Goal: Check status: Check status

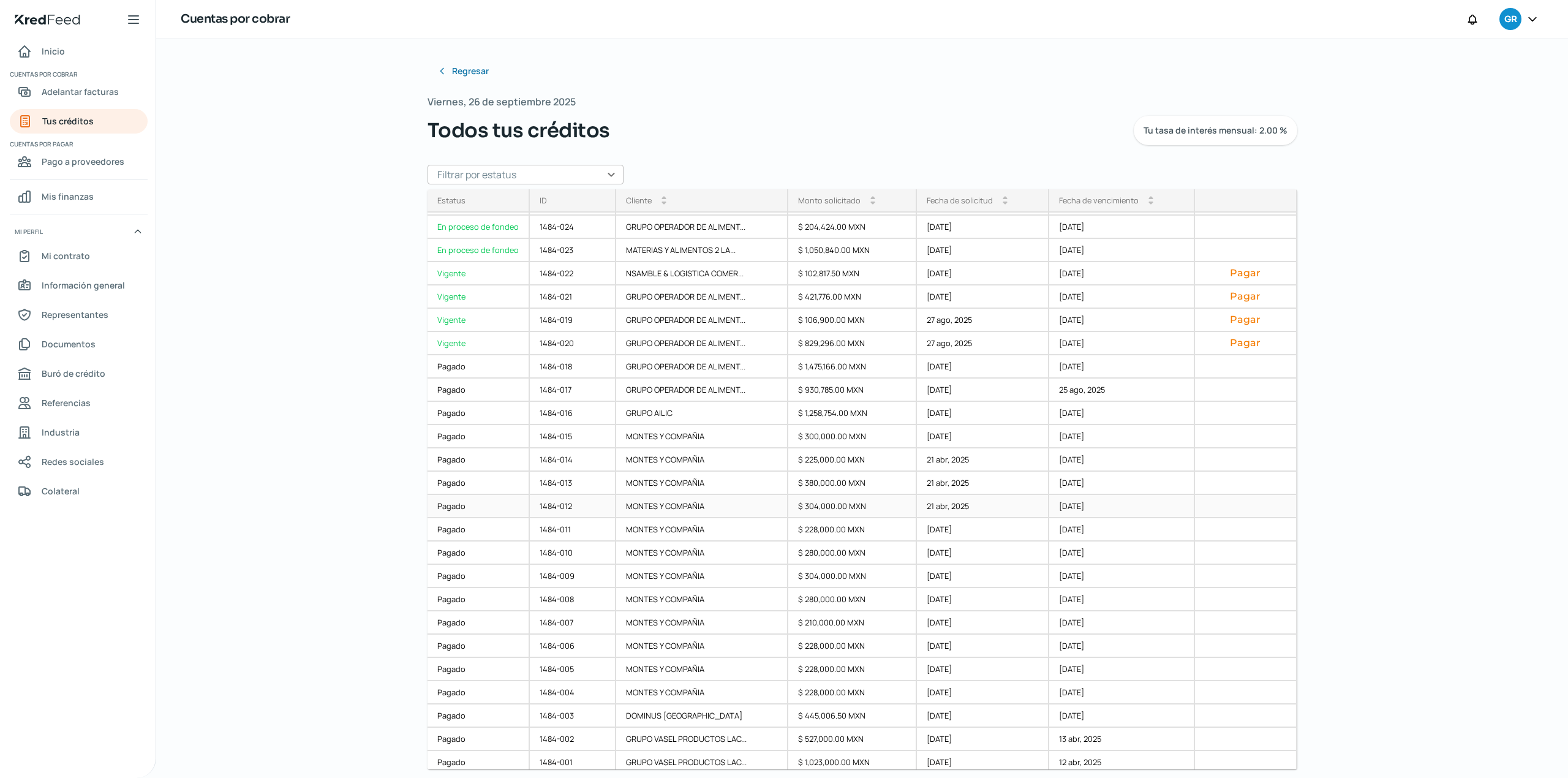
scroll to position [25, 0]
click at [979, 332] on div "27 ago, 2025" at bounding box center [983, 339] width 132 height 24
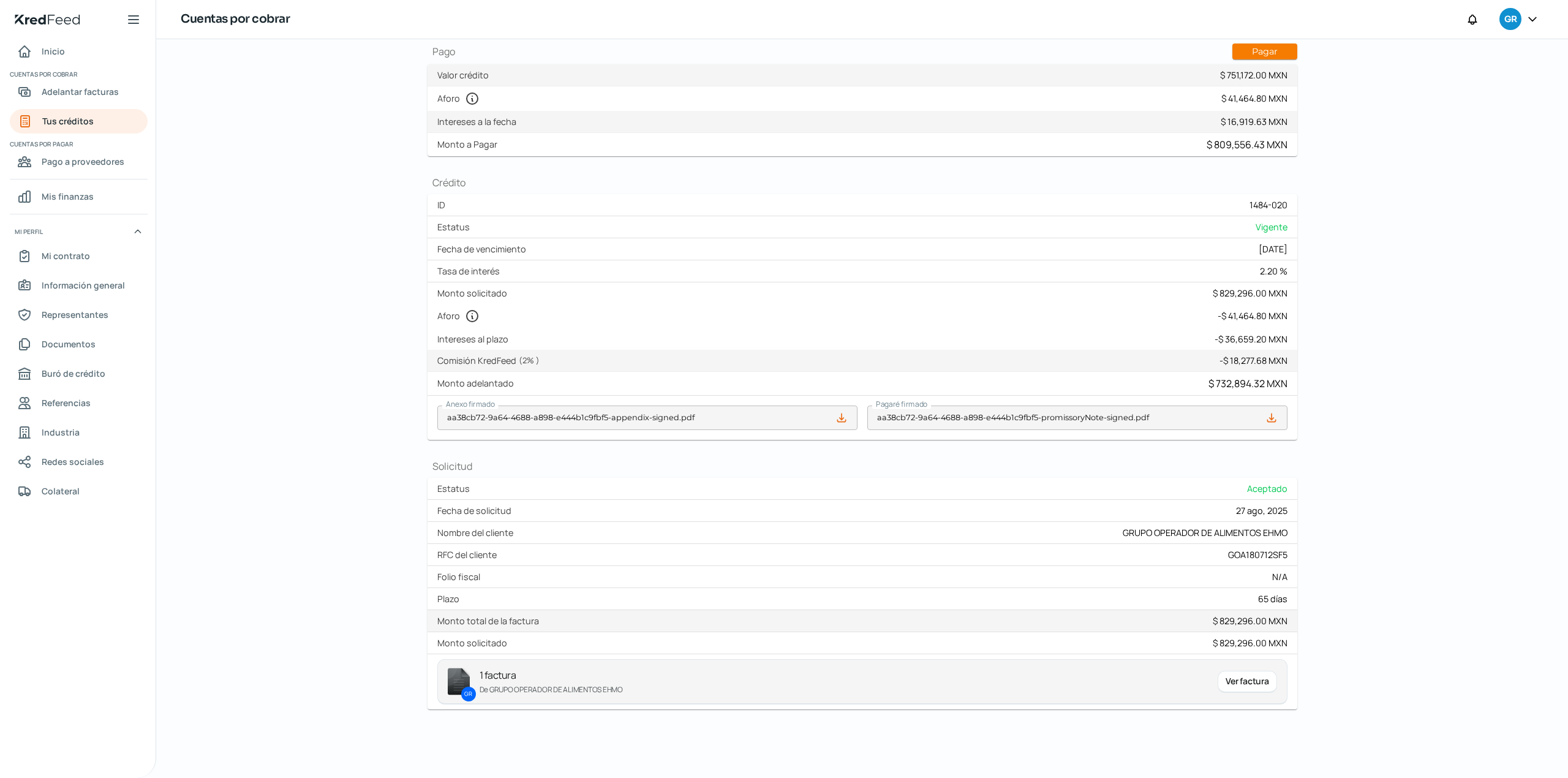
scroll to position [135, 0]
click at [1199, 331] on div "Intereses al plazo - $ 36,659.20 MXN" at bounding box center [863, 339] width 870 height 21
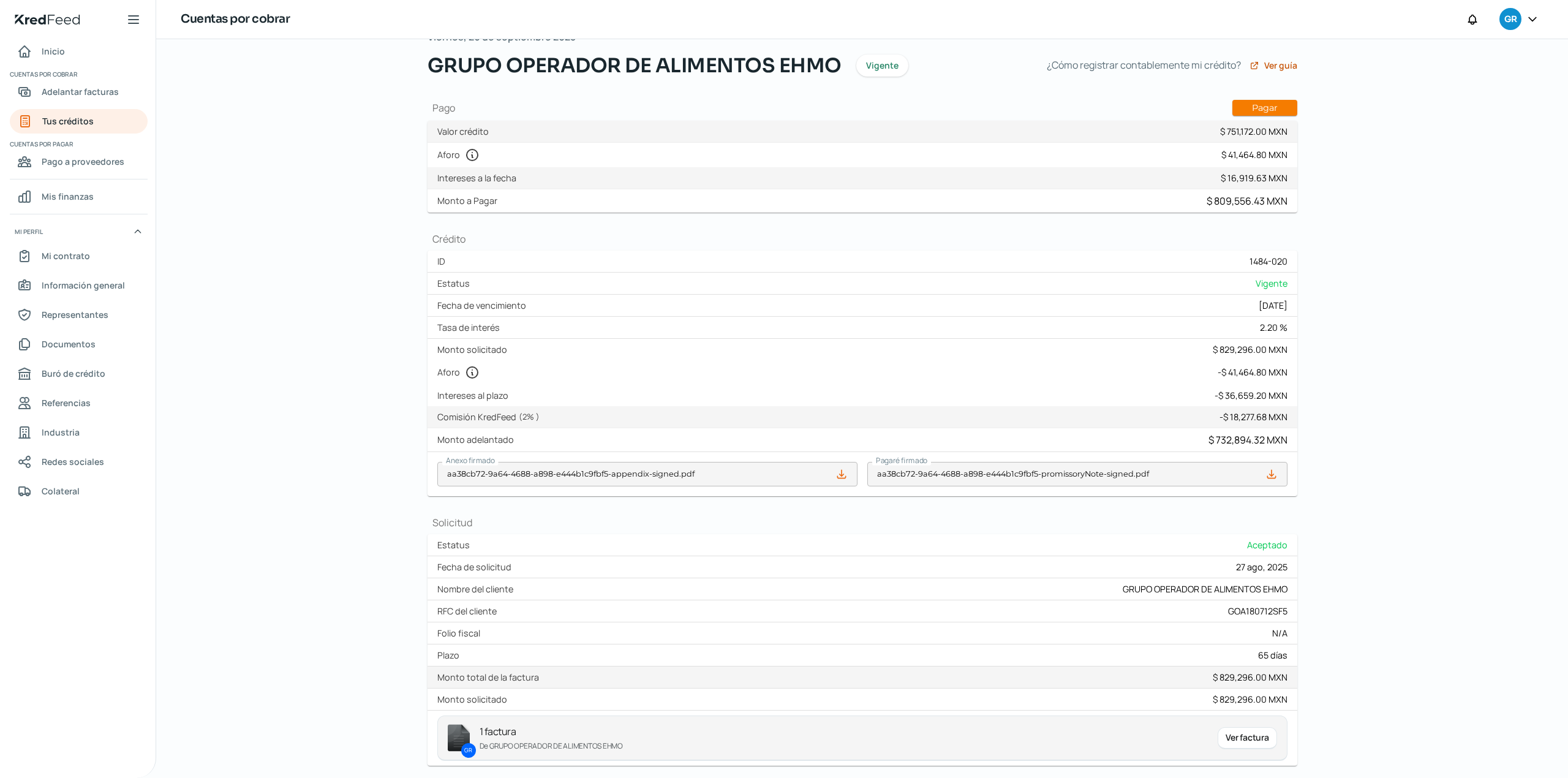
scroll to position [0, 0]
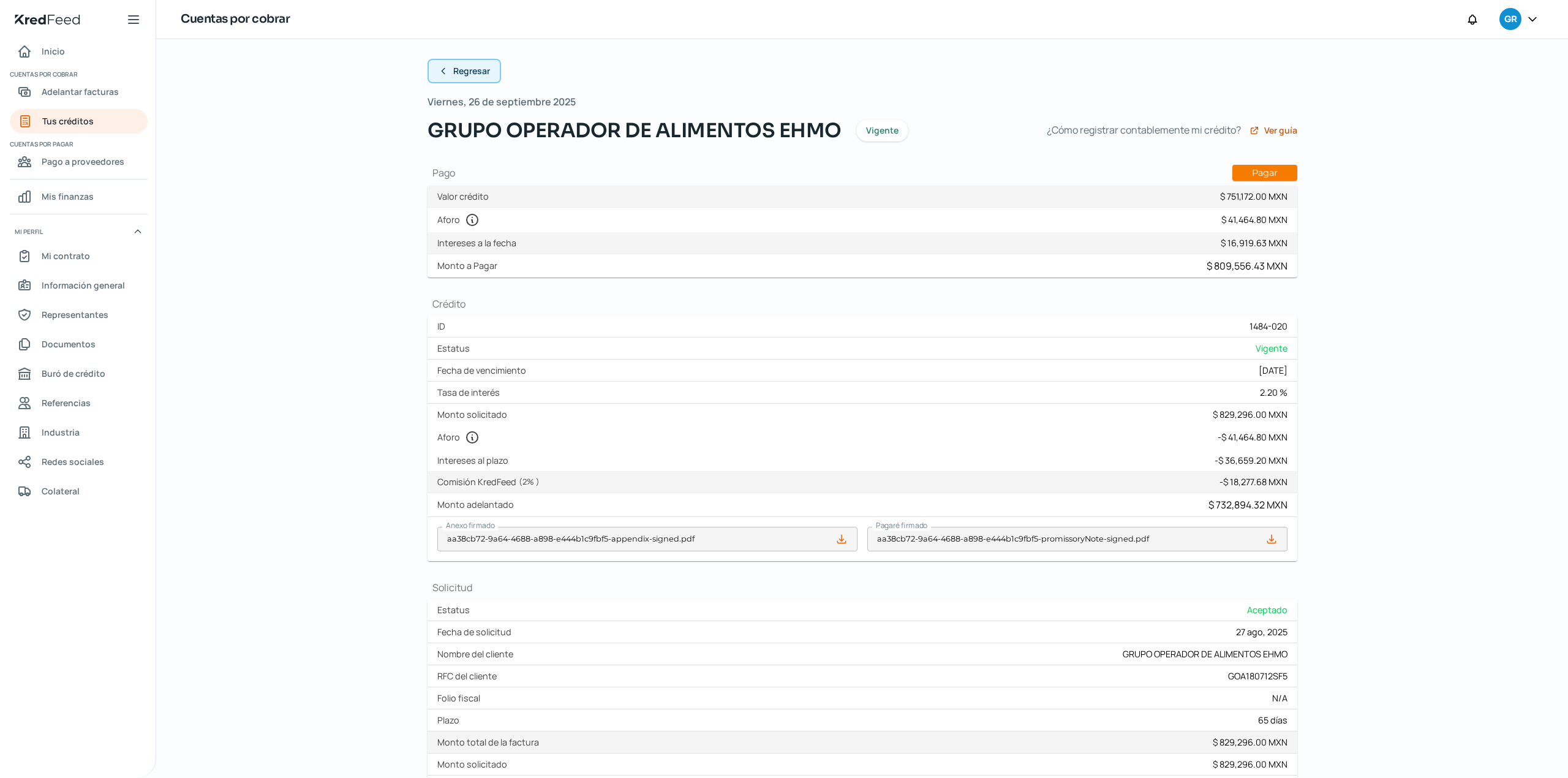
click at [474, 68] on span "Regresar" at bounding box center [472, 71] width 37 height 9
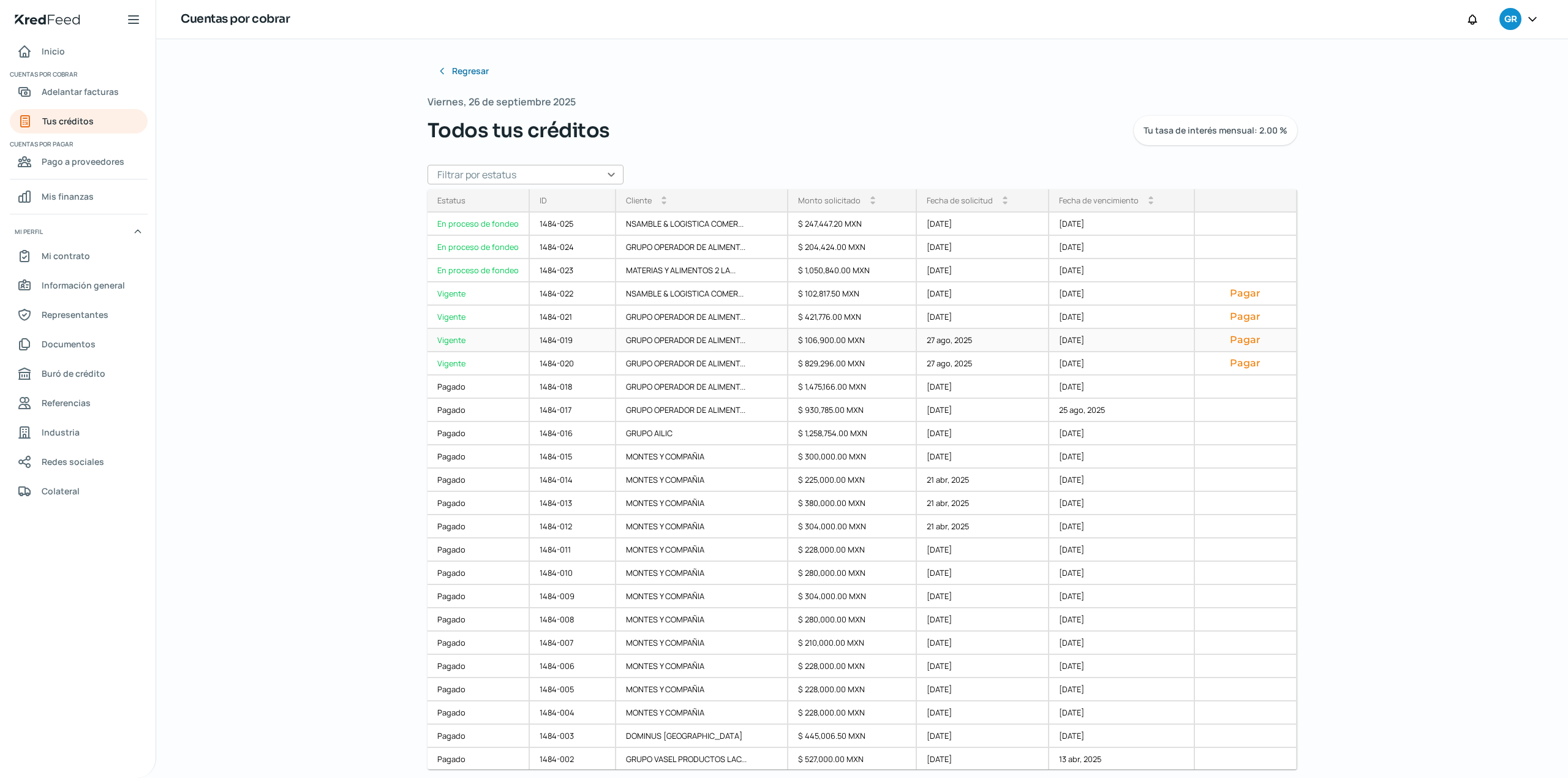
click at [954, 339] on div "27 ago, 2025" at bounding box center [983, 340] width 132 height 24
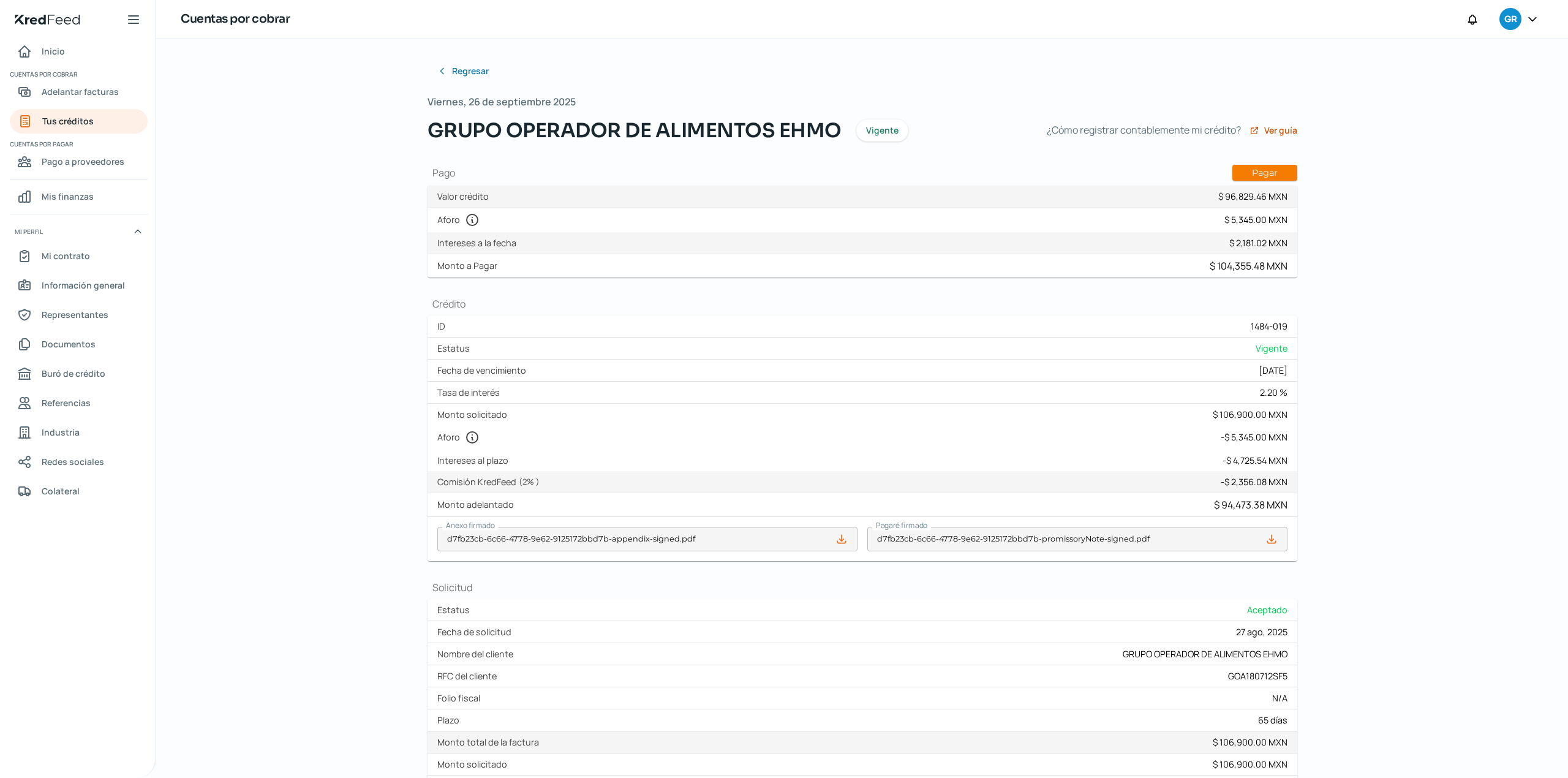
click at [1238, 296] on div "Regresar [DATE] GRUPO OPERADOR DE ALIMENTOS [PERSON_NAME] ¿Cómo registrar conta…" at bounding box center [863, 445] width 870 height 772
click at [469, 72] on span "Regresar" at bounding box center [472, 71] width 37 height 9
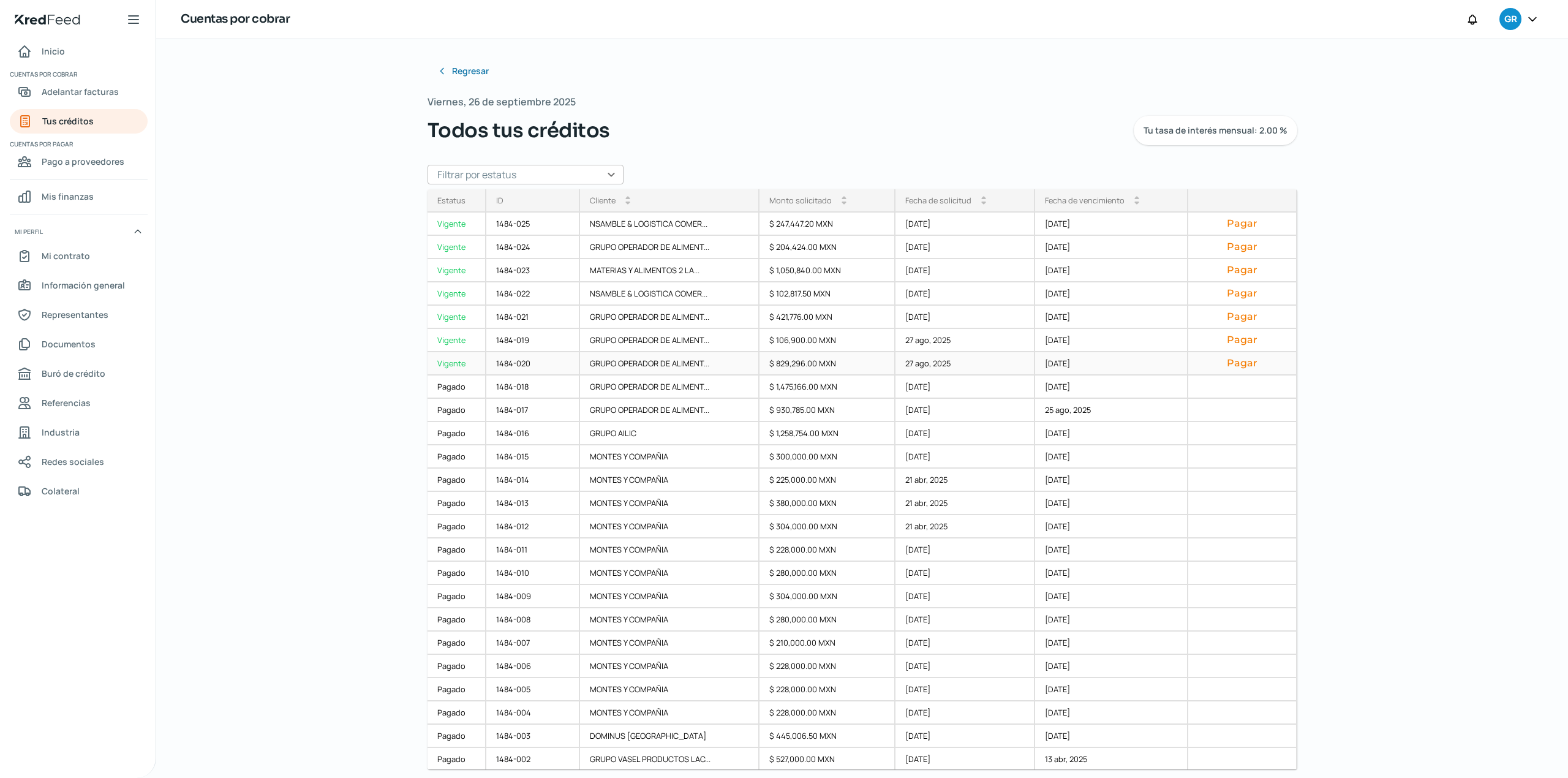
click at [885, 361] on div "$ 829,296.00 MXN" at bounding box center [827, 364] width 136 height 24
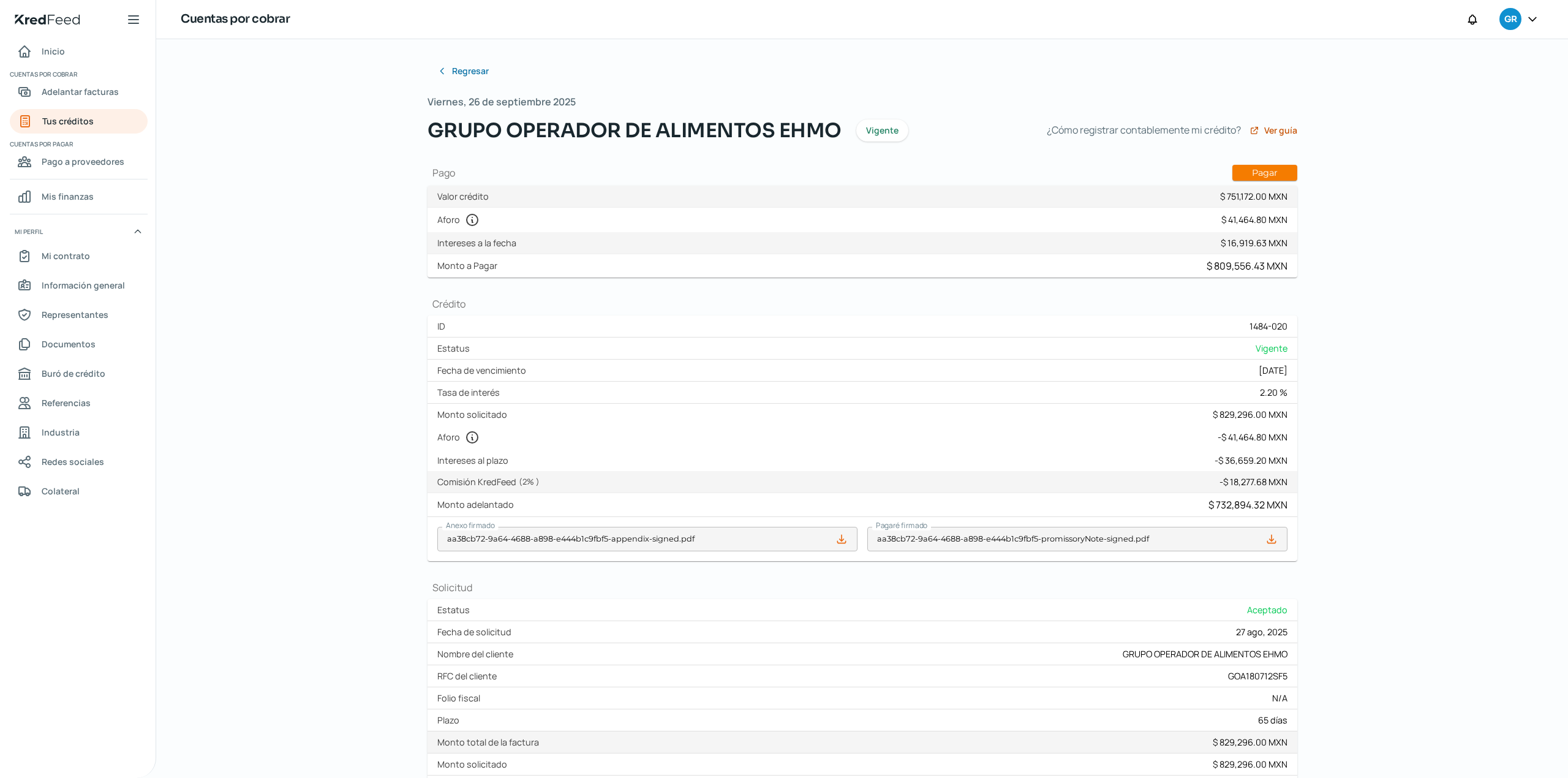
click at [289, 290] on div "Regresar [DATE] GRUPO OPERADOR DE ALIMENTOS [PERSON_NAME] ¿Cómo registrar conta…" at bounding box center [862, 409] width 1412 height 739
click at [84, 50] on link "Inicio" at bounding box center [78, 52] width 138 height 25
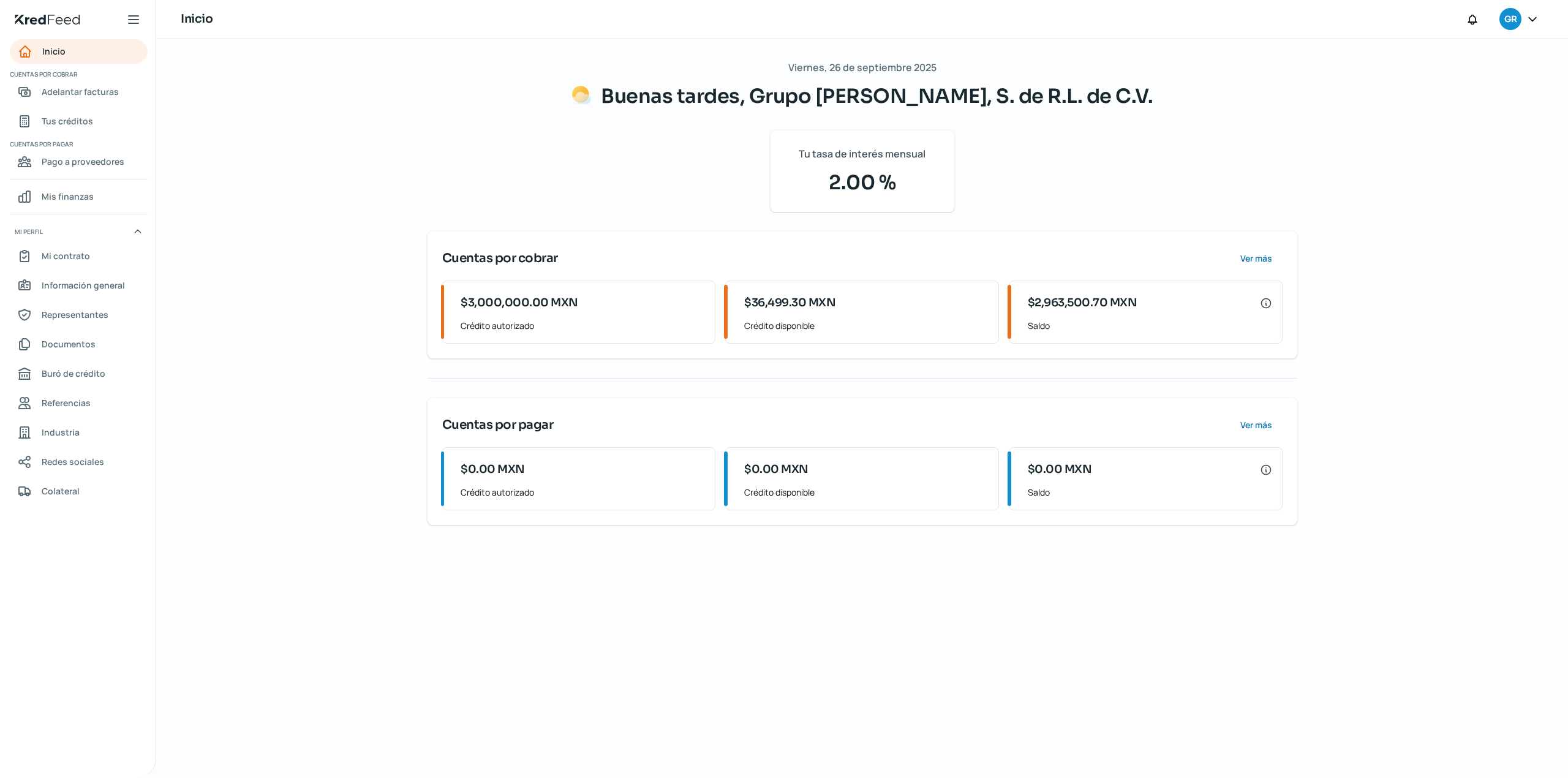
click at [897, 647] on div "[DATE] Buenas tardes, Grupo Alimenticio Roech, S. de R.L. de C.V. Tu tasa de in…" at bounding box center [863, 409] width 919 height 739
click at [738, 633] on div "[DATE] Buenas tardes, Grupo Alimenticio Roech, S. de R.L. de C.V. Tu tasa de in…" at bounding box center [863, 409] width 919 height 739
click at [868, 632] on div "[DATE] Buenas tardes, Grupo Alimenticio Roech, S. de R.L. de C.V. Tu tasa de in…" at bounding box center [863, 409] width 919 height 739
click at [723, 669] on div "[DATE] Buenas tardes, Grupo Alimenticio Roech, S. de R.L. de C.V. Tu tasa de in…" at bounding box center [863, 409] width 919 height 739
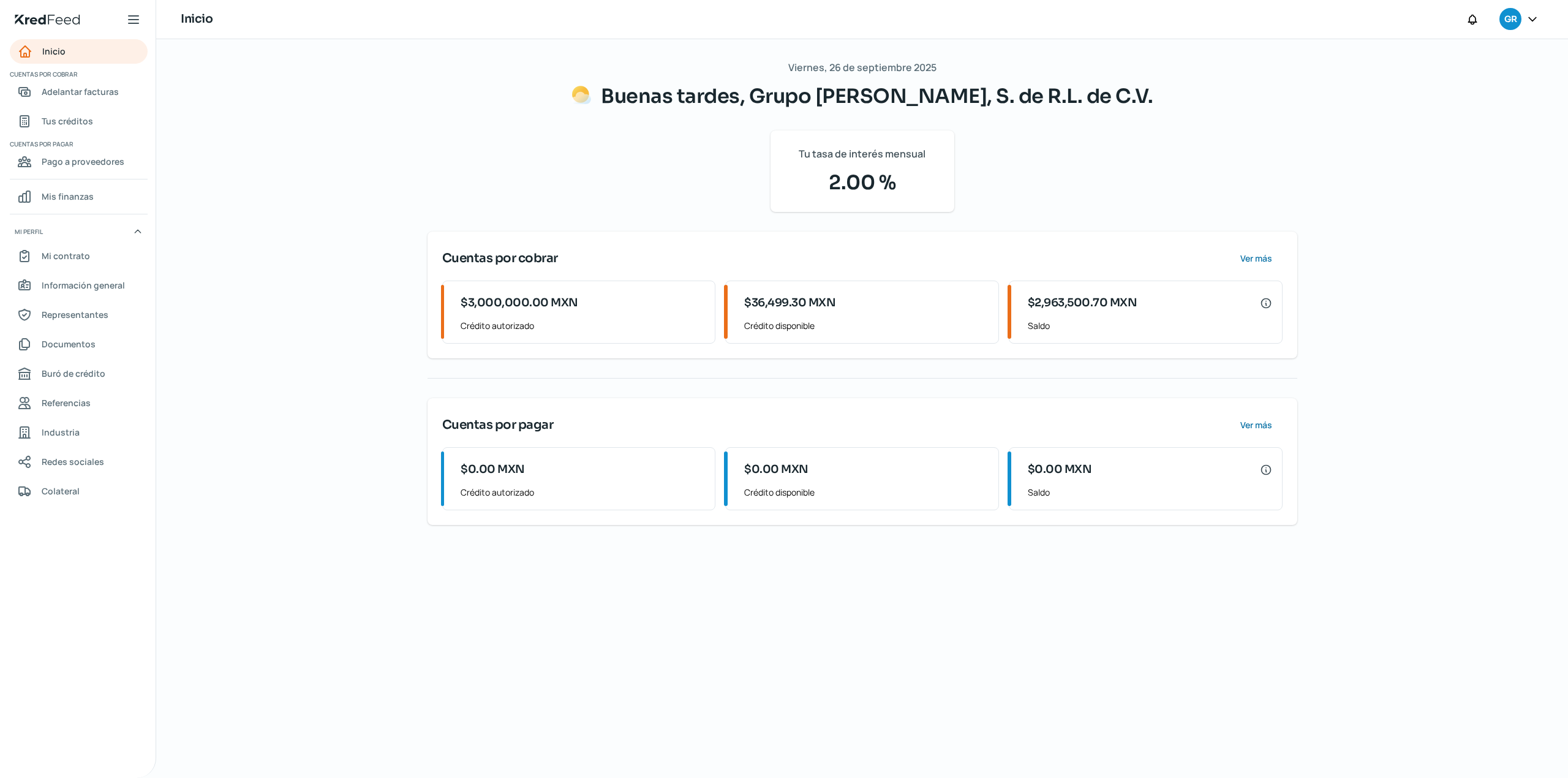
drag, startPoint x: 426, startPoint y: 107, endPoint x: 419, endPoint y: 107, distance: 7.0
click at [425, 107] on div "[DATE] Buenas tardes, Grupo Alimenticio Roech, S. de R.L. de C.V. Tu tasa de in…" at bounding box center [863, 409] width 919 height 739
